Goal: Task Accomplishment & Management: Use online tool/utility

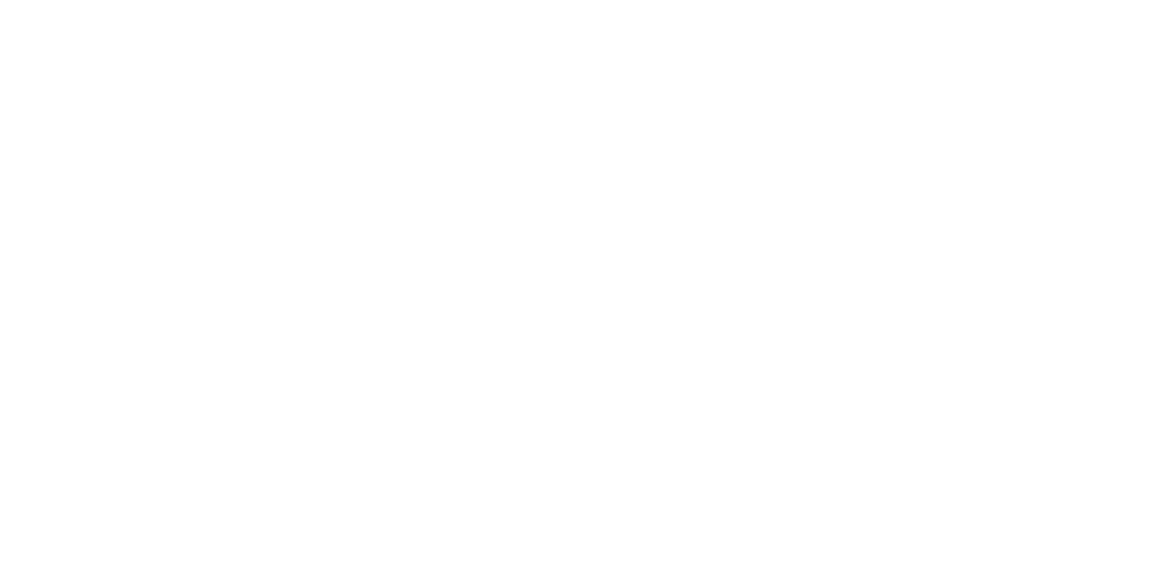
scroll to position [920, 0]
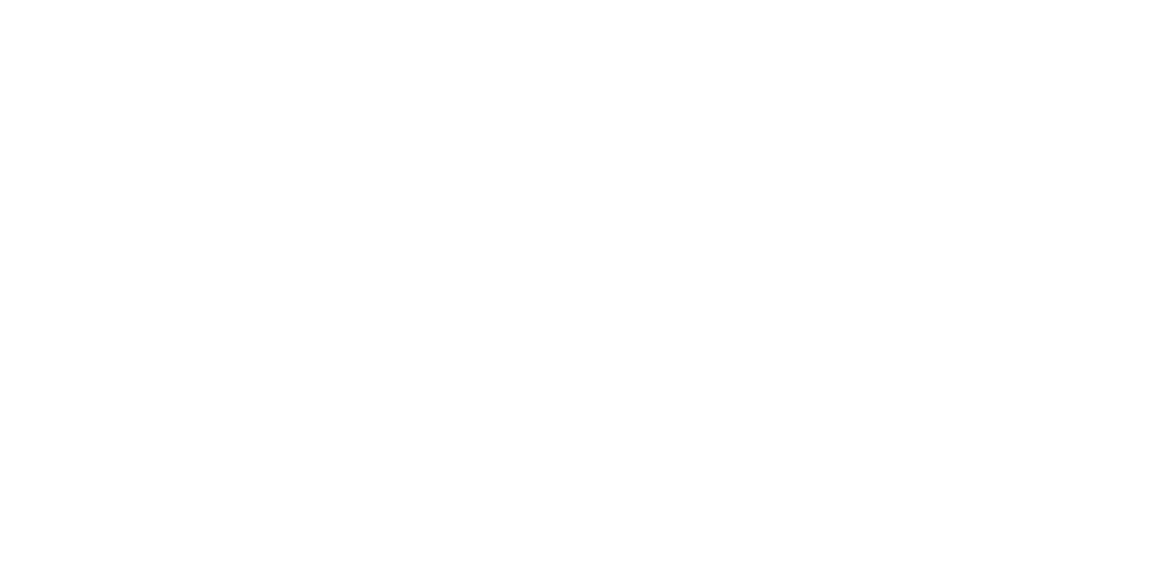
scroll to position [29, 0]
